Goal: Check status: Check status

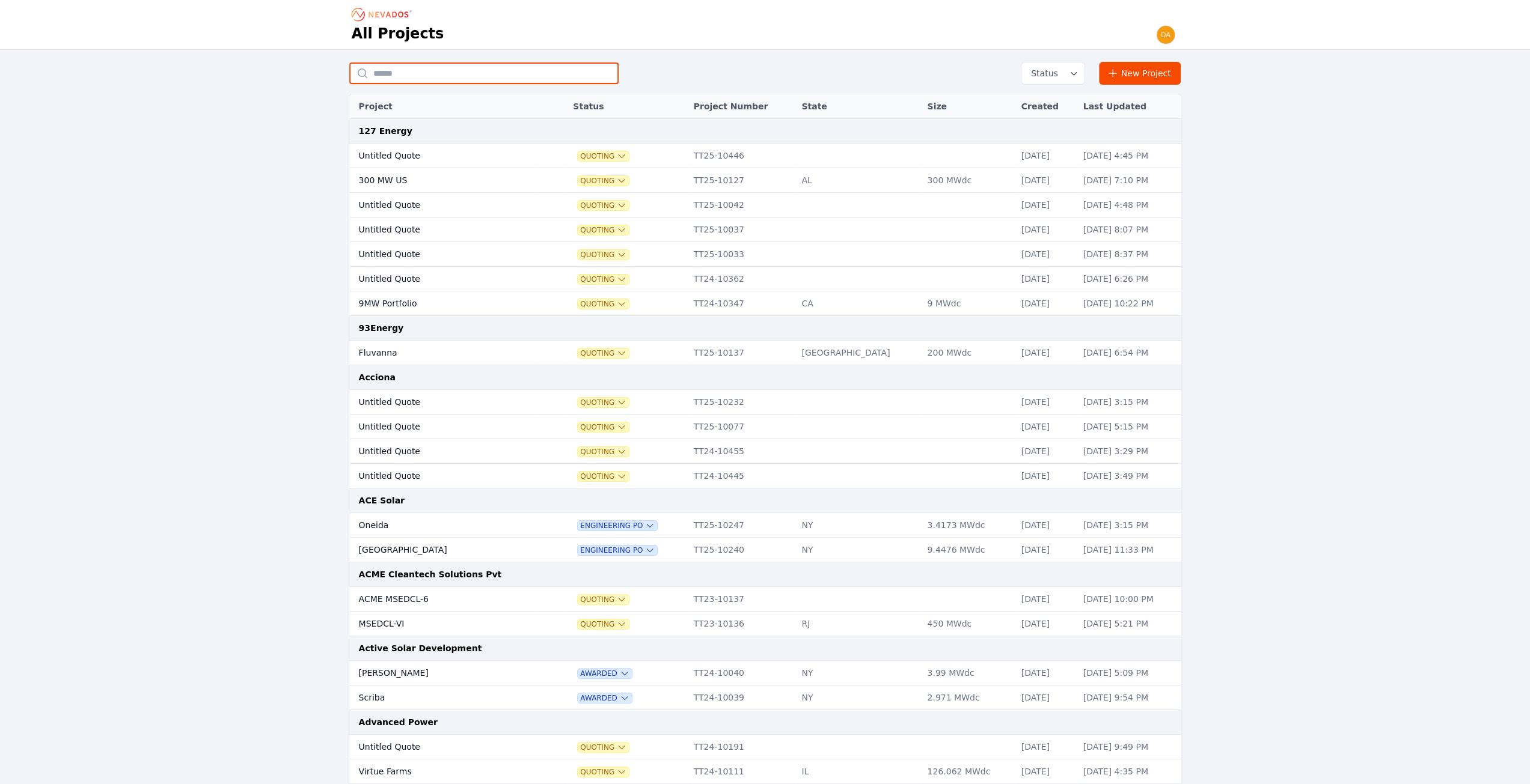
click at [410, 70] on input "text" at bounding box center [484, 73] width 270 height 21
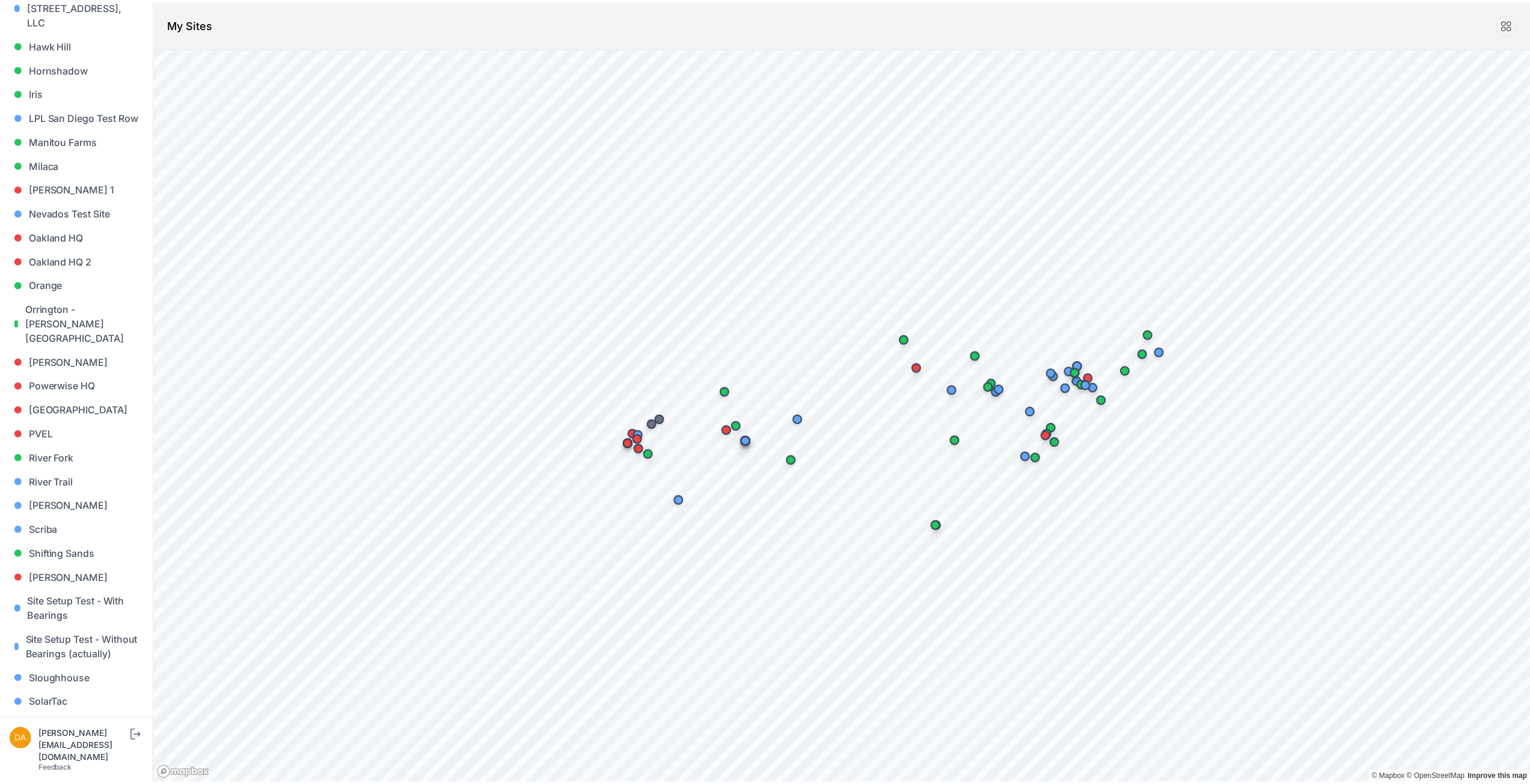
scroll to position [925, 0]
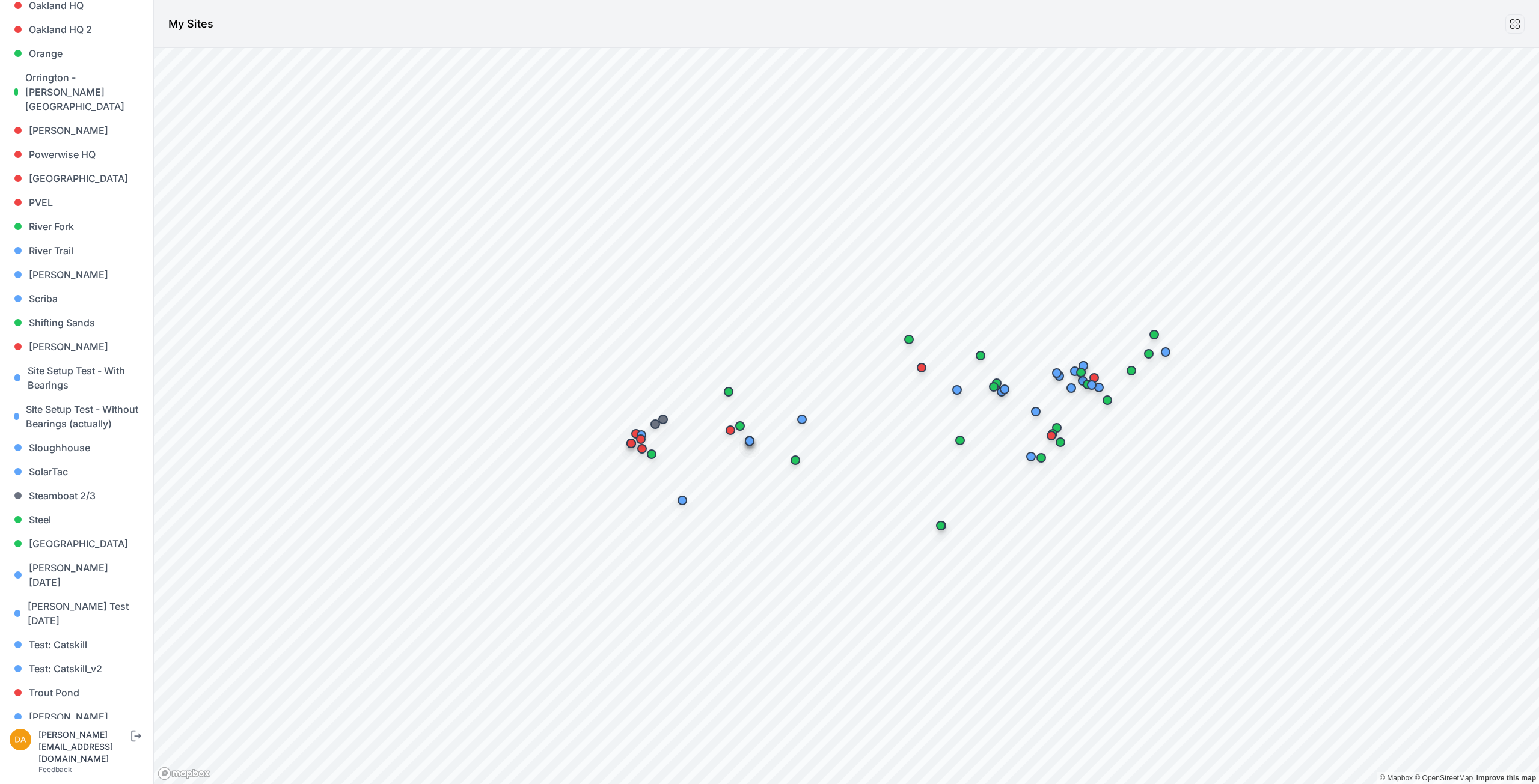
click at [82, 729] on link "Whitetail" at bounding box center [76, 741] width 134 height 24
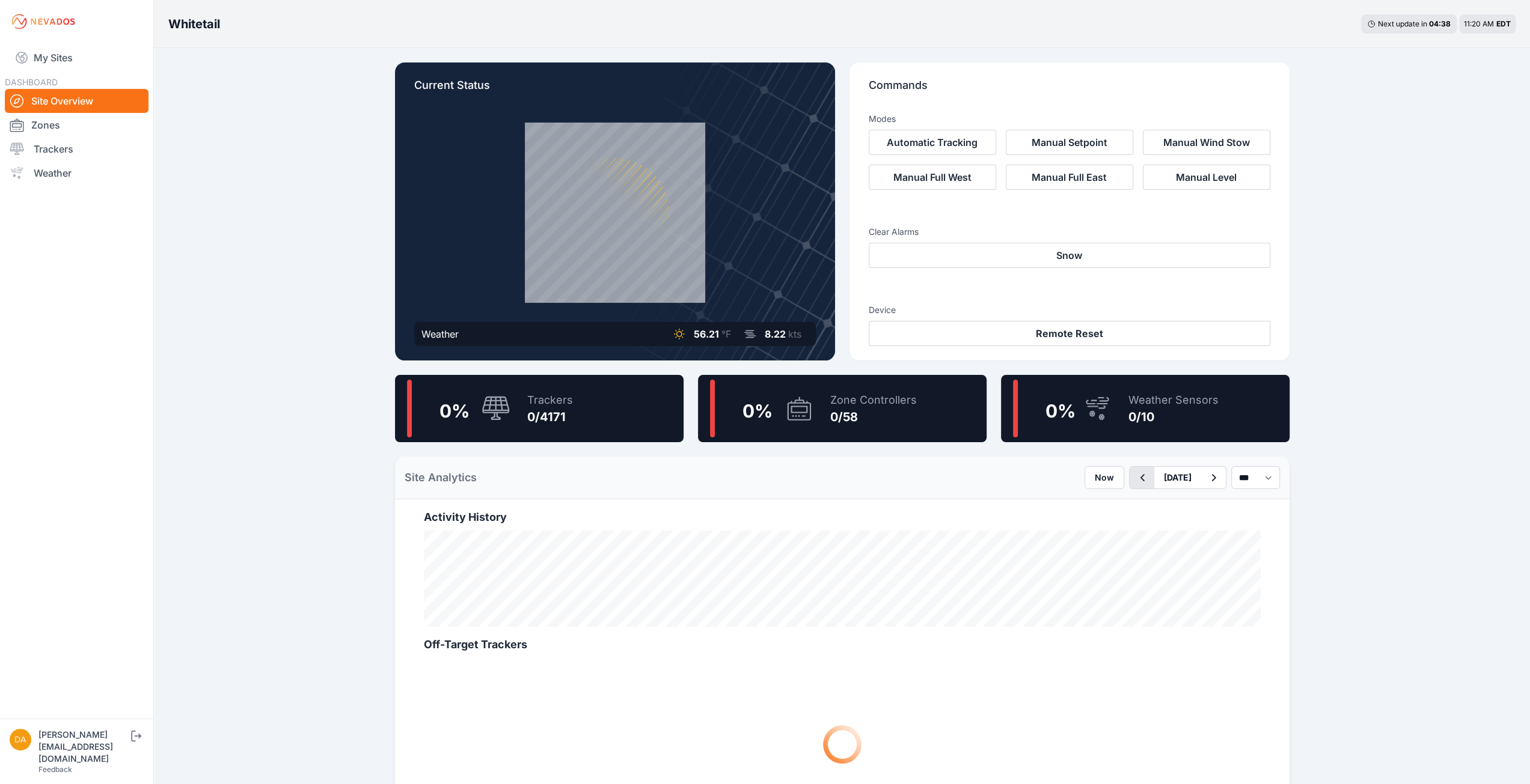
click at [1135, 478] on icon "button" at bounding box center [1142, 478] width 15 height 14
click at [969, 81] on p "Commands" at bounding box center [1069, 90] width 401 height 27
